Goal: Use online tool/utility: Utilize a website feature to perform a specific function

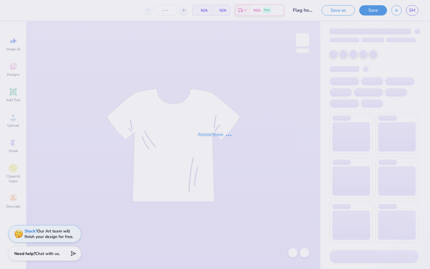
type input "120"
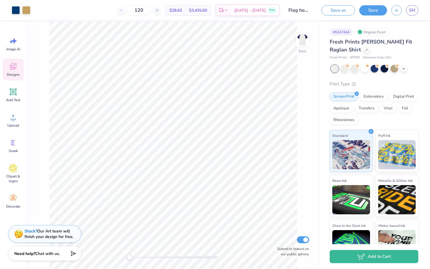
click at [17, 63] on icon at bounding box center [13, 66] width 9 height 9
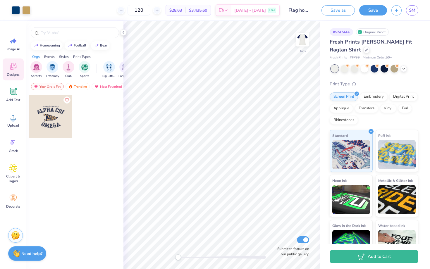
click at [44, 117] on div at bounding box center [50, 116] width 43 height 43
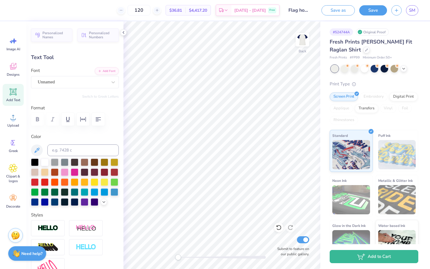
type textarea "CHI"
type input "4.00"
type input "0.50"
type input "5.60"
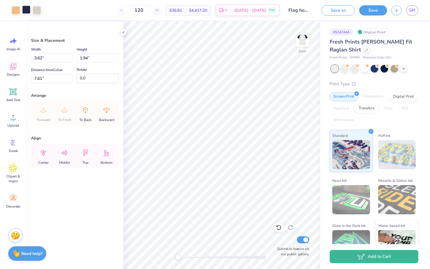
click at [26, 12] on div at bounding box center [26, 10] width 8 height 8
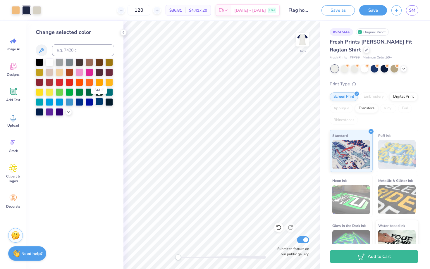
click at [99, 103] on div at bounding box center [99, 102] width 8 height 8
click at [16, 9] on div at bounding box center [16, 10] width 8 height 8
click at [60, 70] on div at bounding box center [60, 72] width 8 height 8
click at [52, 89] on div at bounding box center [50, 92] width 8 height 8
click at [100, 80] on div at bounding box center [99, 82] width 8 height 8
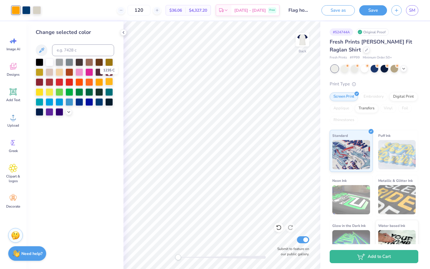
click at [111, 80] on div at bounding box center [109, 82] width 8 height 8
click at [57, 71] on div at bounding box center [60, 72] width 8 height 8
click at [38, 6] on div at bounding box center [37, 10] width 8 height 8
click at [57, 72] on div at bounding box center [60, 72] width 8 height 8
click at [107, 83] on div at bounding box center [109, 82] width 8 height 8
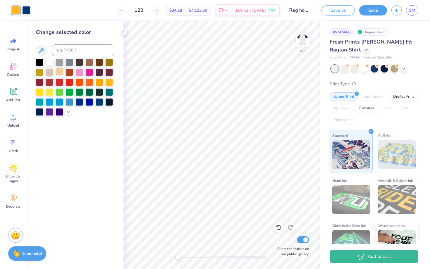
click at [59, 71] on div at bounding box center [60, 72] width 8 height 8
click at [49, 71] on div at bounding box center [50, 72] width 8 height 8
click at [62, 70] on div at bounding box center [60, 72] width 8 height 8
click at [47, 61] on div at bounding box center [50, 62] width 8 height 8
click at [109, 81] on div at bounding box center [109, 82] width 8 height 8
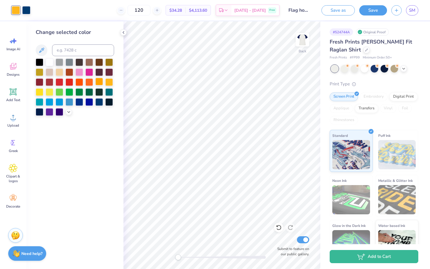
click at [98, 82] on div at bounding box center [99, 82] width 8 height 8
click at [111, 83] on div at bounding box center [109, 82] width 8 height 8
click at [49, 61] on div at bounding box center [50, 62] width 8 height 8
click at [59, 70] on div at bounding box center [60, 72] width 8 height 8
click at [47, 71] on div at bounding box center [50, 72] width 8 height 8
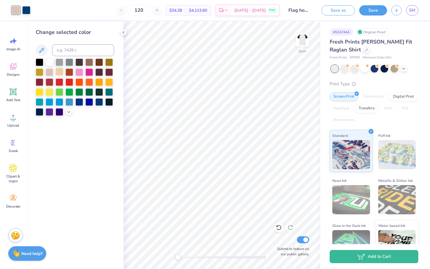
click at [60, 70] on div at bounding box center [60, 72] width 8 height 8
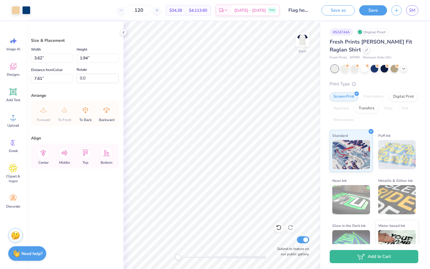
type input "3.00"
click at [16, 12] on div at bounding box center [16, 10] width 8 height 8
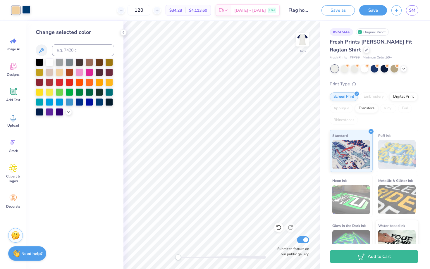
click at [28, 12] on div at bounding box center [26, 10] width 8 height 8
click at [91, 102] on div at bounding box center [89, 102] width 8 height 8
click at [81, 101] on div at bounding box center [79, 102] width 8 height 8
click at [99, 102] on div at bounding box center [99, 102] width 8 height 8
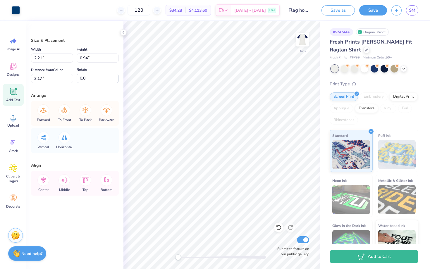
click at [13, 94] on icon at bounding box center [14, 92] width 6 height 6
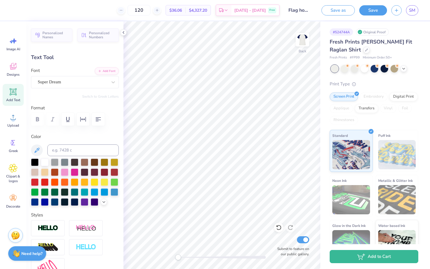
scroll to position [0, 1]
type textarea "Homecoming"
click at [68, 80] on div "Super Dream" at bounding box center [72, 82] width 71 height 9
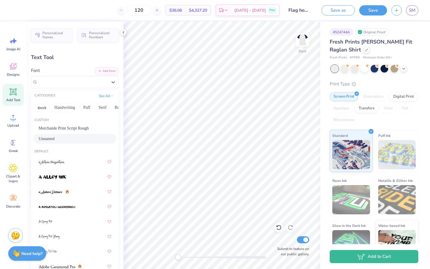
click at [53, 140] on span "Unnamed" at bounding box center [47, 139] width 16 height 6
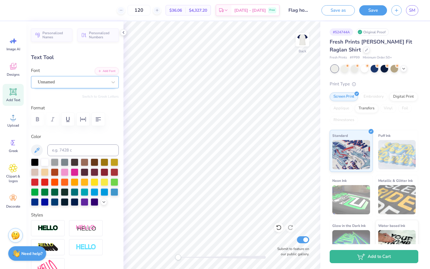
click at [77, 83] on div "Unnamed" at bounding box center [72, 82] width 71 height 9
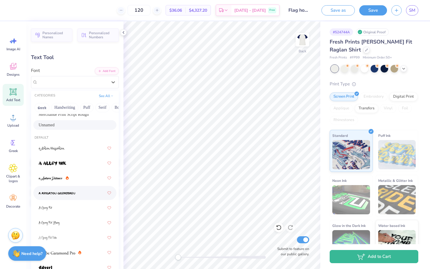
scroll to position [0, 0]
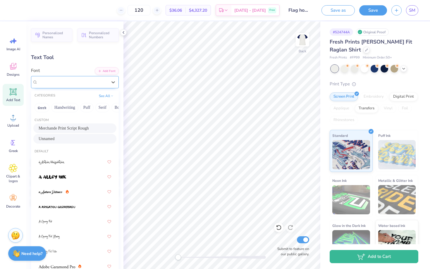
click at [72, 82] on div "Unnamed" at bounding box center [73, 82] width 70 height 7
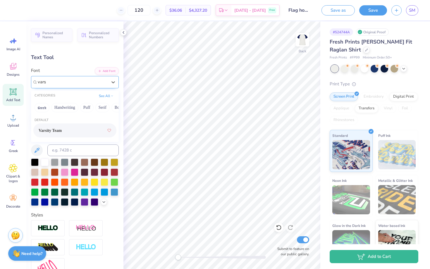
click at [69, 132] on div "Varsity Team" at bounding box center [75, 130] width 73 height 11
type input "vars"
click at [54, 202] on div at bounding box center [55, 202] width 8 height 8
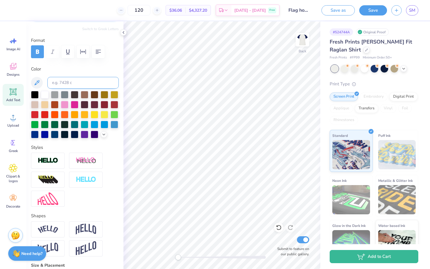
scroll to position [214, 0]
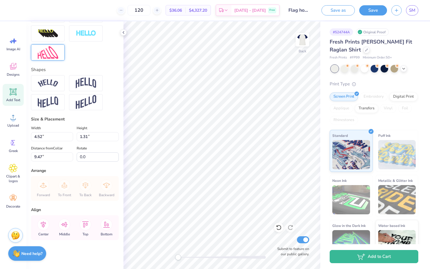
click at [48, 56] on img at bounding box center [48, 52] width 20 height 13
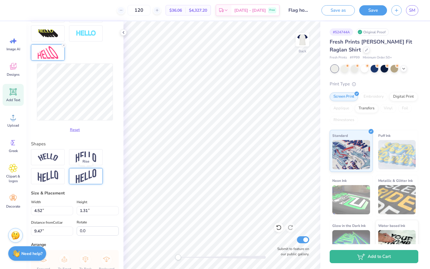
click at [80, 182] on img at bounding box center [86, 176] width 20 height 14
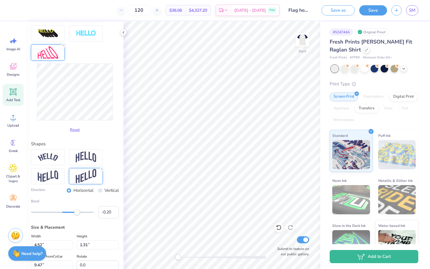
type input "-0.21"
drag, startPoint x: 77, startPoint y: 212, endPoint x: 56, endPoint y: 212, distance: 21.7
click at [56, 212] on div "Accessibility label" at bounding box center [56, 212] width 6 height 6
click at [279, 229] on icon at bounding box center [279, 228] width 6 height 6
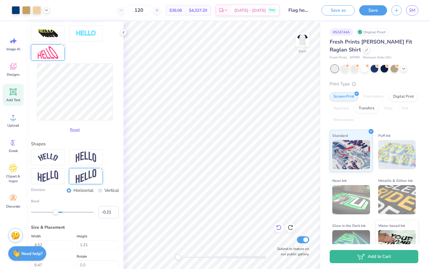
type input "0.50"
type textarea "Homecoming"
click at [77, 129] on button "Reset" at bounding box center [74, 129] width 15 height 10
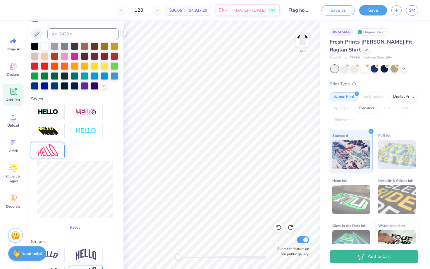
scroll to position [100, 0]
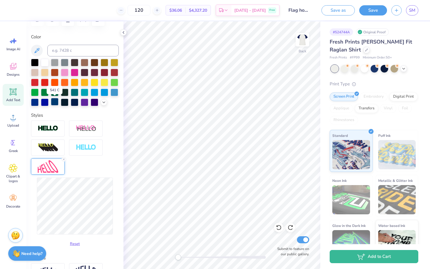
click at [54, 101] on div at bounding box center [55, 102] width 8 height 8
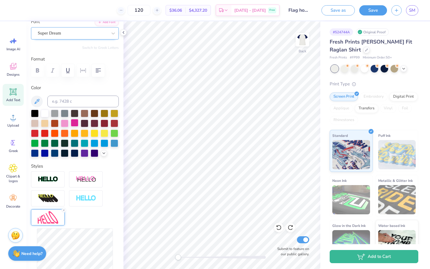
scroll to position [0, 0]
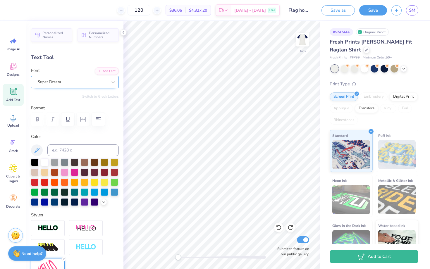
click at [63, 82] on div "Super Dream" at bounding box center [72, 82] width 71 height 9
click at [72, 132] on div "Varsity Team" at bounding box center [75, 130] width 73 height 11
type input "var"
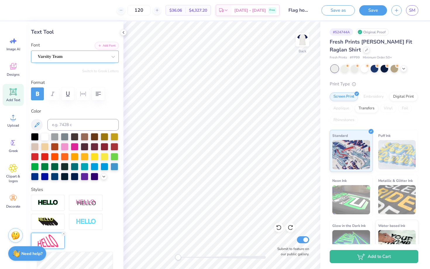
scroll to position [33, 0]
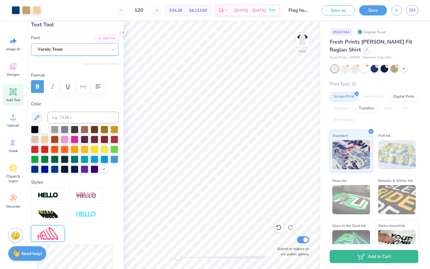
type input "11.22"
type input "2.64"
type input "8.81"
type input "3.34"
type input "0.79"
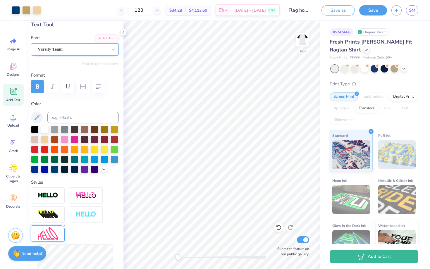
type input "10.66"
type input "2.69"
type input "0.63"
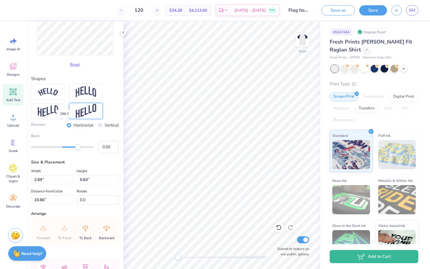
scroll to position [322, 0]
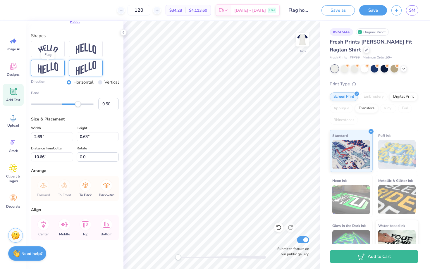
click at [43, 70] on img at bounding box center [48, 67] width 20 height 11
type input "0.41"
drag, startPoint x: 80, startPoint y: 104, endPoint x: 75, endPoint y: 104, distance: 4.4
click at [75, 104] on div "Accessibility label" at bounding box center [75, 104] width 6 height 6
click at [95, 69] on img at bounding box center [86, 68] width 20 height 14
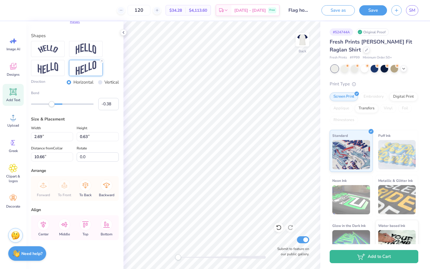
type input "-0.39"
drag, startPoint x: 74, startPoint y: 103, endPoint x: 50, endPoint y: 104, distance: 23.7
click at [50, 104] on div "Accessibility label" at bounding box center [52, 104] width 6 height 6
type input "2.37"
type input "2.19"
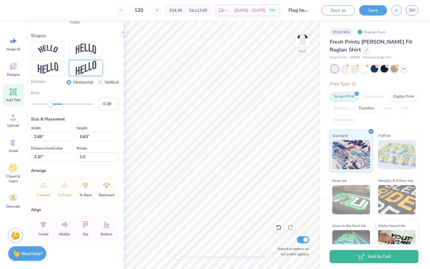
type input "0.51"
type input "3.31"
type input "0.0"
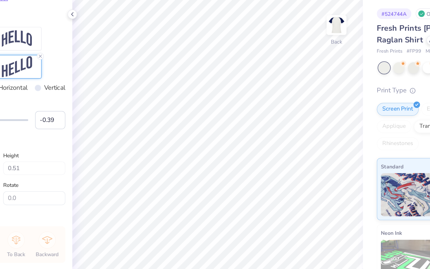
type input "2.14"
type input "0.74"
type input "3.20"
type input "6.0"
type input "2.24"
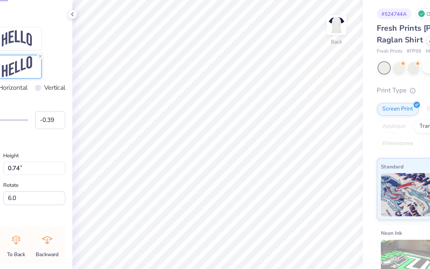
type input "0.77"
type input "3.41"
type input "4.1"
type input "2.14"
type input "0.66"
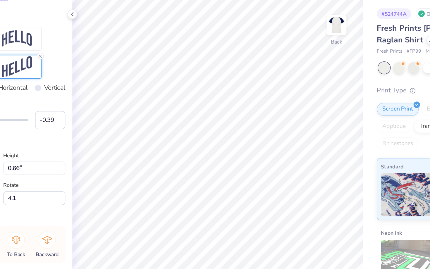
type input "3.48"
type input "1.98"
type input "0.61"
type input "4.1"
type input "2.19"
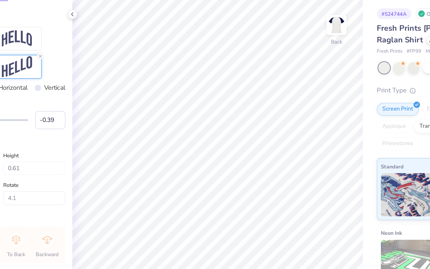
type input "0.68"
type input "3.42"
type input "4.1"
type input "2.33"
type input "0.72"
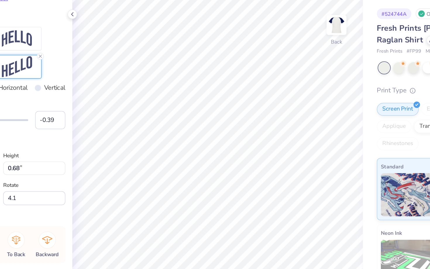
type input "3.31"
type textarea "SIgma pi"
type input "0.0"
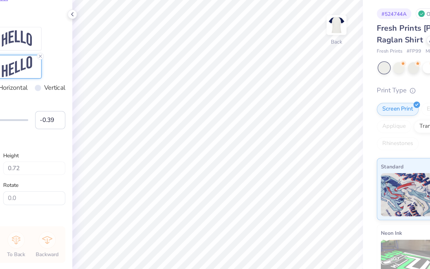
type input "0.71"
type input "5.27"
type input "4.1"
type input "2.00"
type input "0.61"
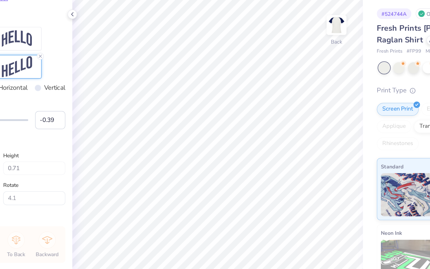
type input "3.51"
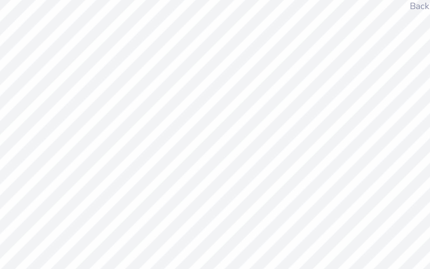
type input "8.1"
type input "2.11"
type input "0.80"
type input "3.27"
type input "0.0"
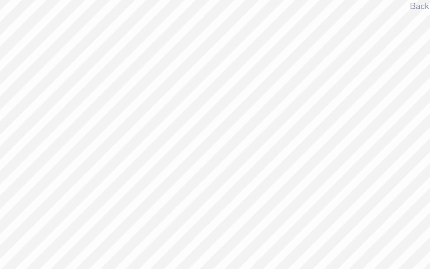
type input "2.06"
type input "0.78"
type input "3.39"
type input "0.0"
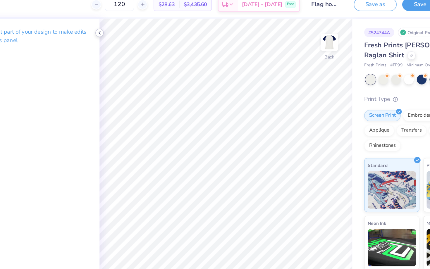
click at [123, 34] on icon at bounding box center [123, 32] width 5 height 5
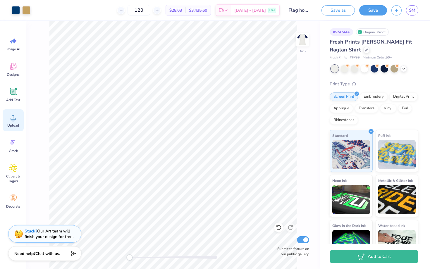
click at [12, 117] on icon at bounding box center [13, 117] width 9 height 9
click at [16, 117] on icon at bounding box center [13, 117] width 9 height 9
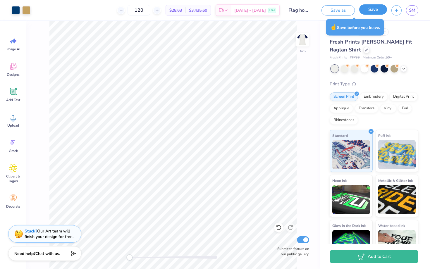
click at [374, 11] on button "Save" at bounding box center [373, 9] width 28 height 10
